Goal: Task Accomplishment & Management: Complete application form

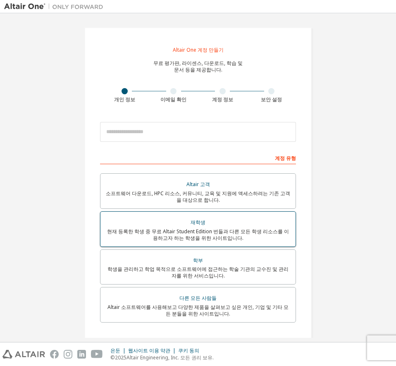
click at [216, 221] on div "재학생" at bounding box center [197, 222] width 185 height 12
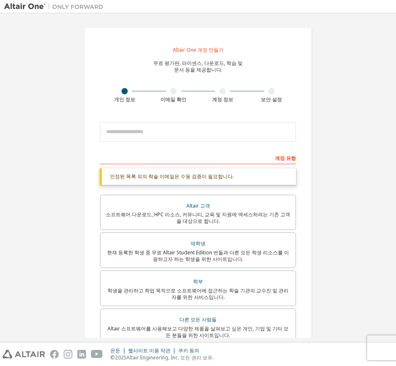
click at [196, 159] on div "계정 유형" at bounding box center [198, 157] width 196 height 13
click at [194, 158] on div "계정 유형" at bounding box center [198, 157] width 196 height 13
click at [180, 173] on font "인정된 목록 외의 학술 이메일은 수동 검증이 필요합니다." at bounding box center [172, 176] width 124 height 7
click at [180, 164] on div "계정 유형 인정된 목록 외의 학술 이메일은 수동 검증이 필요합니다. 소속 교육기관에서 제공한 유효한 이메일 주소를 입력해야 합니다(예: [EM…" at bounding box center [198, 307] width 196 height 312
click at [180, 168] on div "계정 유형 인정된 목록 외의 학술 이메일은 수동 검증이 필요합니다. 소속 교육기관에서 제공한 유효한 이메일 주소를 입력해야 합니다(예: [EM…" at bounding box center [198, 307] width 196 height 312
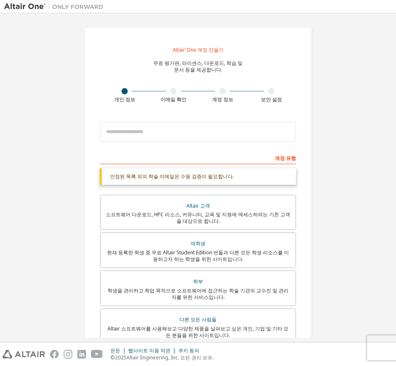
click at [192, 158] on div "계정 유형" at bounding box center [198, 157] width 196 height 13
click at [187, 161] on div "계정 유형" at bounding box center [198, 157] width 196 height 13
click at [121, 97] on font "개인 정보" at bounding box center [124, 99] width 21 height 7
click at [175, 128] on input "email" at bounding box center [198, 132] width 196 height 20
type input "*"
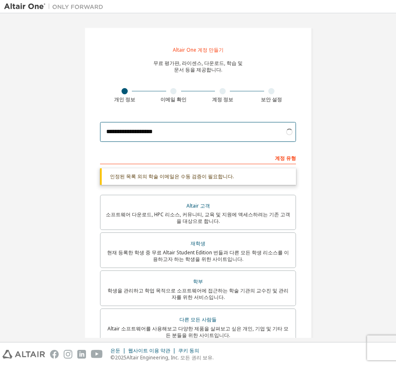
type input "**********"
click at [163, 152] on div "계정 유형" at bounding box center [198, 157] width 196 height 13
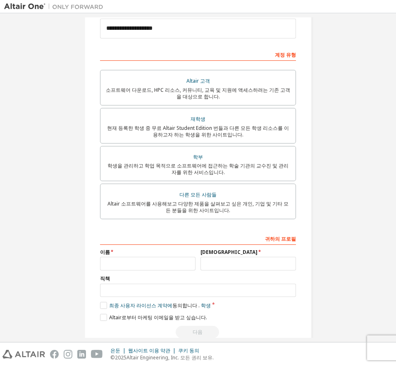
scroll to position [119, 0]
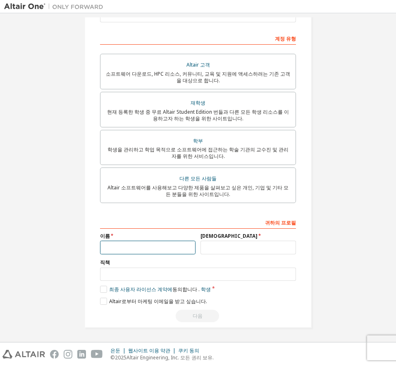
click at [154, 241] on input "text" at bounding box center [147, 247] width 95 height 14
type input "*"
type input "**"
type input "*"
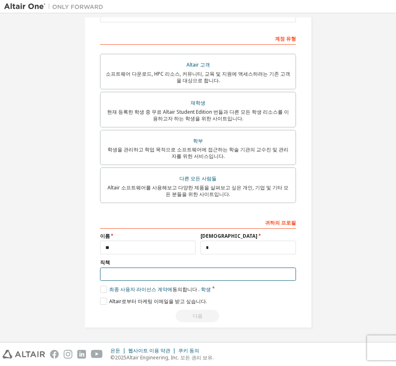
click at [161, 270] on input "text" at bounding box center [198, 274] width 196 height 14
type input "*"
type input "**"
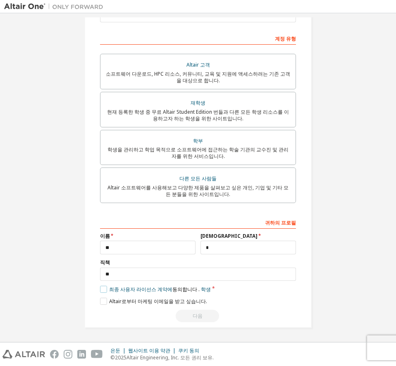
click at [103, 288] on label "최종 사용자 라이선스 계약에 동의합니다 . 학생" at bounding box center [155, 288] width 111 height 7
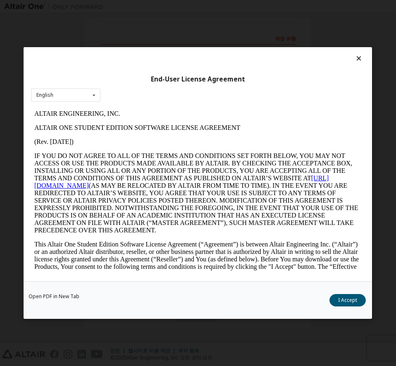
scroll to position [0, 0]
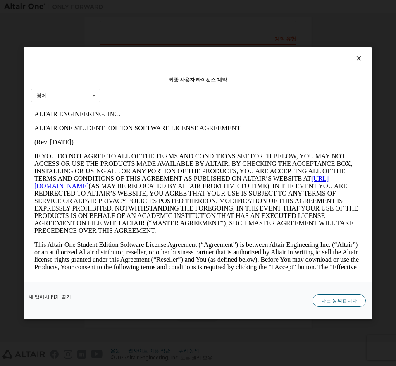
click at [340, 300] on font "나는 동의합니다" at bounding box center [339, 299] width 36 height 7
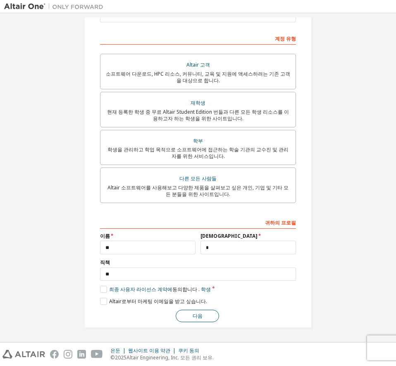
click at [200, 315] on button "다음" at bounding box center [197, 315] width 43 height 12
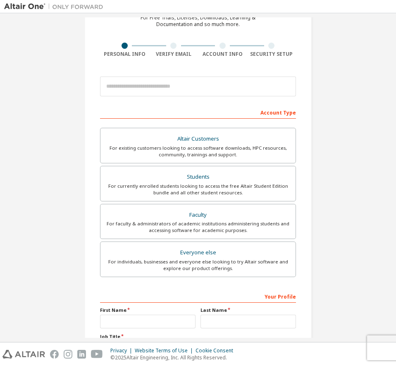
scroll to position [35, 0]
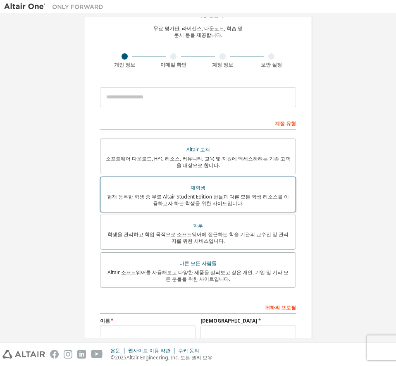
click at [219, 186] on div "재학생" at bounding box center [197, 188] width 185 height 12
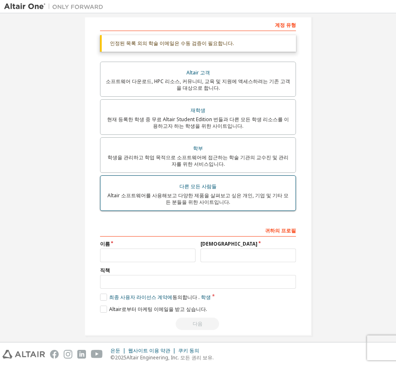
scroll to position [141, 0]
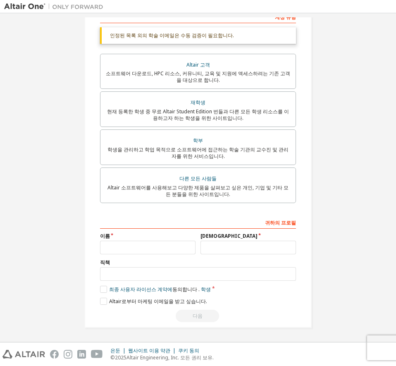
click at [198, 215] on div "귀하의 프로필" at bounding box center [198, 221] width 196 height 13
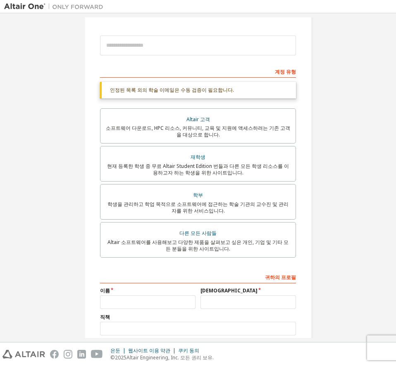
scroll to position [17, 0]
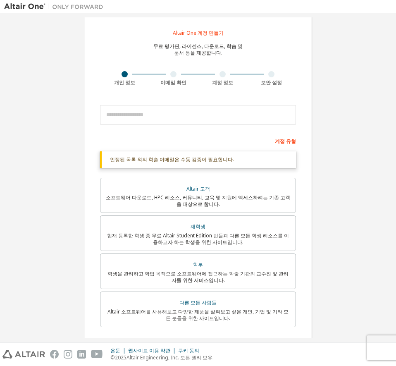
click at [188, 140] on div "계정 유형" at bounding box center [198, 140] width 196 height 13
click at [176, 113] on input "email" at bounding box center [198, 115] width 196 height 20
type input "*"
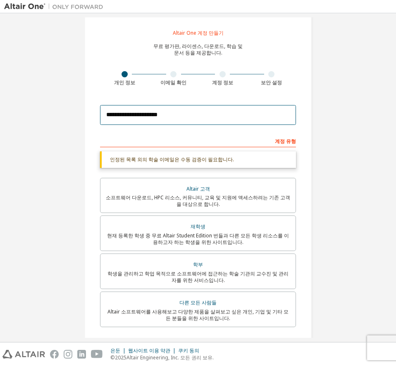
scroll to position [119, 0]
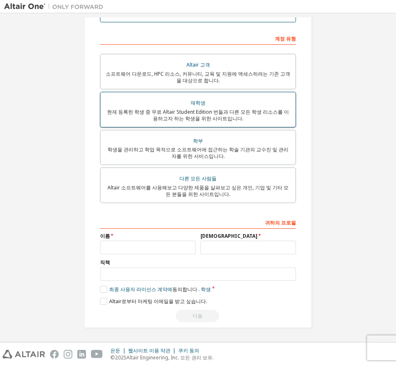
type input "**********"
click at [200, 112] on font "현재 등록한 학생 중 무료 Altair Student Edition 번들과 다른 모든 학생 리소스를 이용하고자 하는 학생을 위한 사이트입니다." at bounding box center [198, 115] width 182 height 14
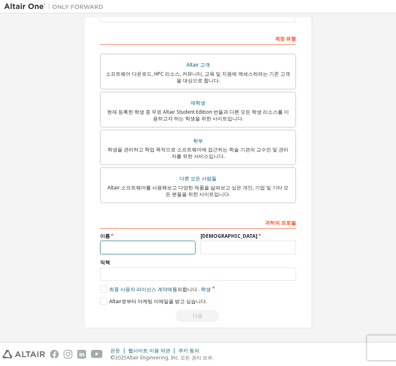
click at [133, 244] on input "text" at bounding box center [147, 247] width 95 height 14
type input "*"
type input "**"
type input "*"
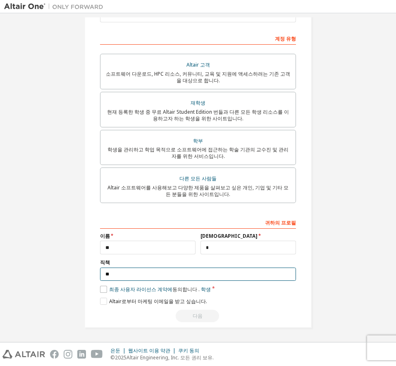
type input "**"
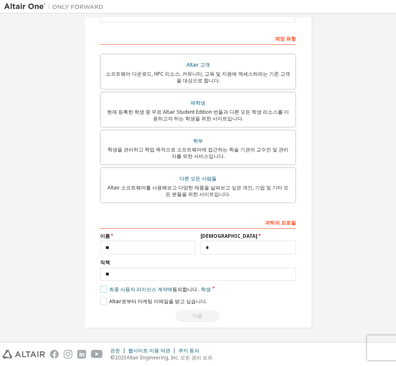
click at [103, 288] on label "최종 사용자 라이선스 계약에 동의합니다 . 학생" at bounding box center [155, 288] width 111 height 7
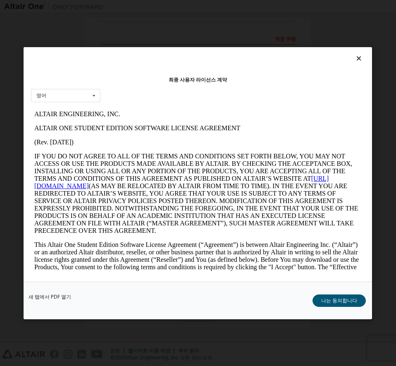
scroll to position [0, 0]
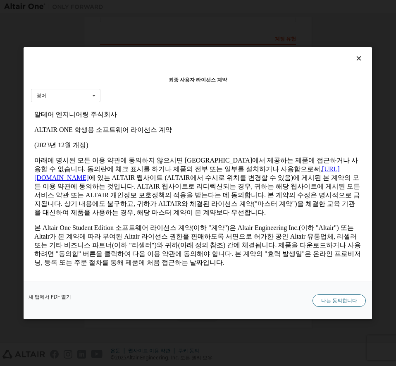
click at [351, 302] on font "나는 동의합니다" at bounding box center [339, 299] width 36 height 7
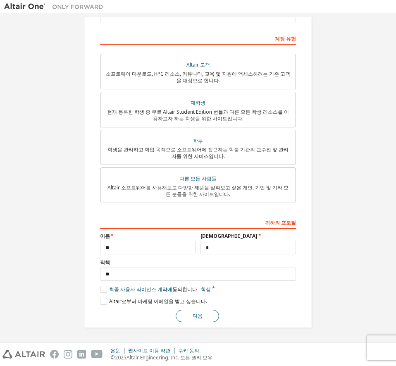
click at [206, 310] on button "다음" at bounding box center [197, 315] width 43 height 12
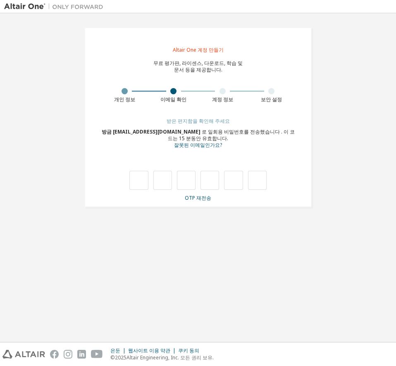
type input "*"
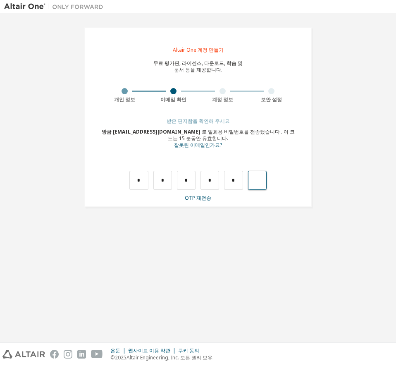
type input "*"
